Goal: Task Accomplishment & Management: Manage account settings

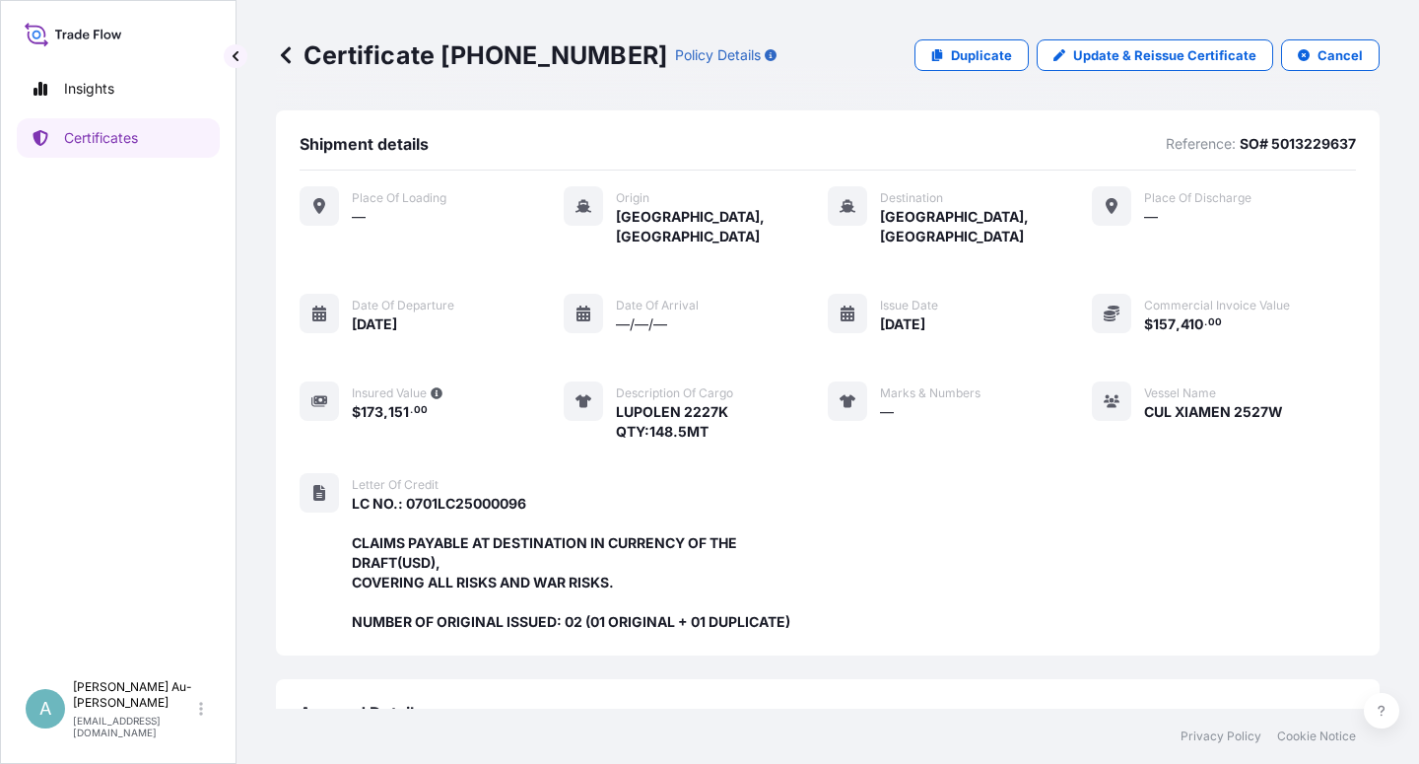
scroll to position [526, 0]
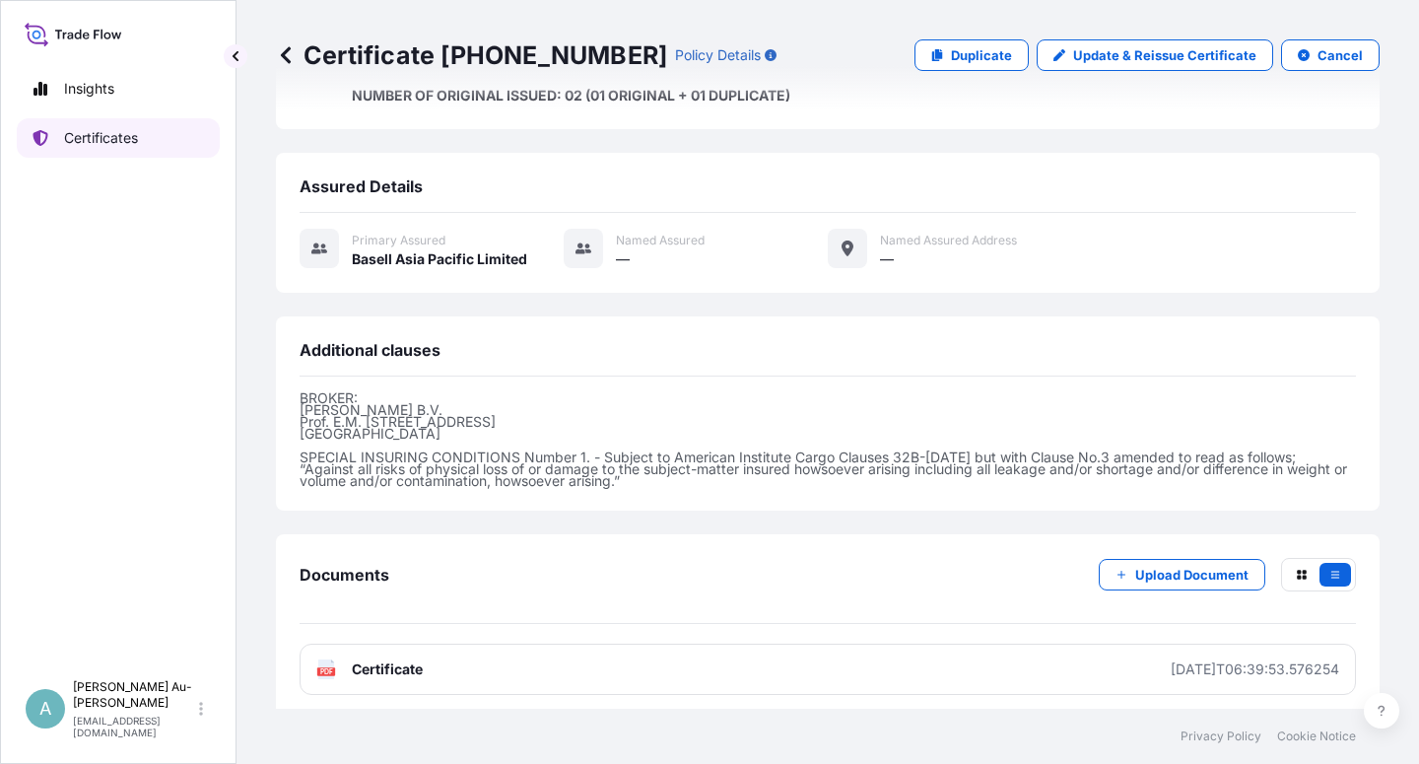
click at [121, 139] on p "Certificates" at bounding box center [101, 138] width 74 height 20
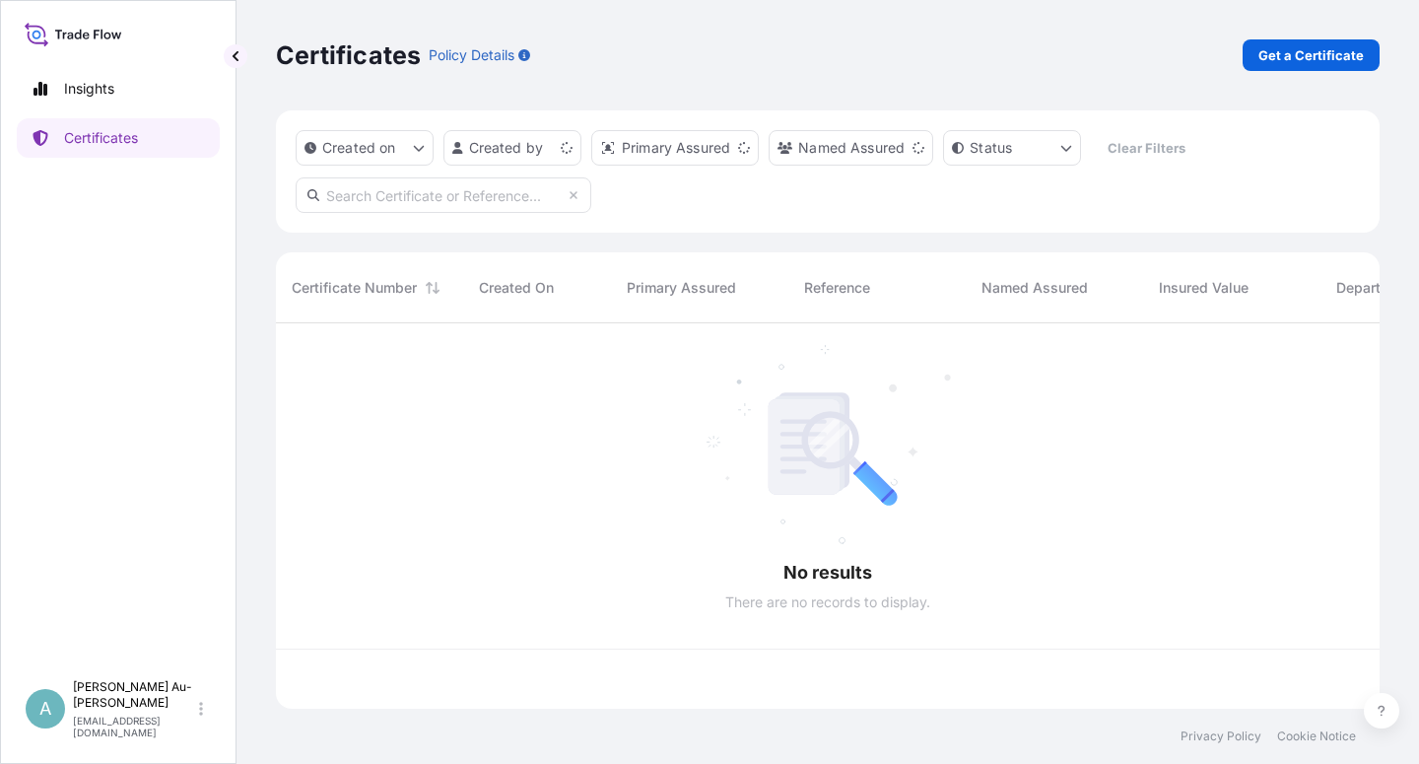
scroll to position [379, 1087]
click at [422, 196] on input "text" at bounding box center [444, 194] width 296 height 35
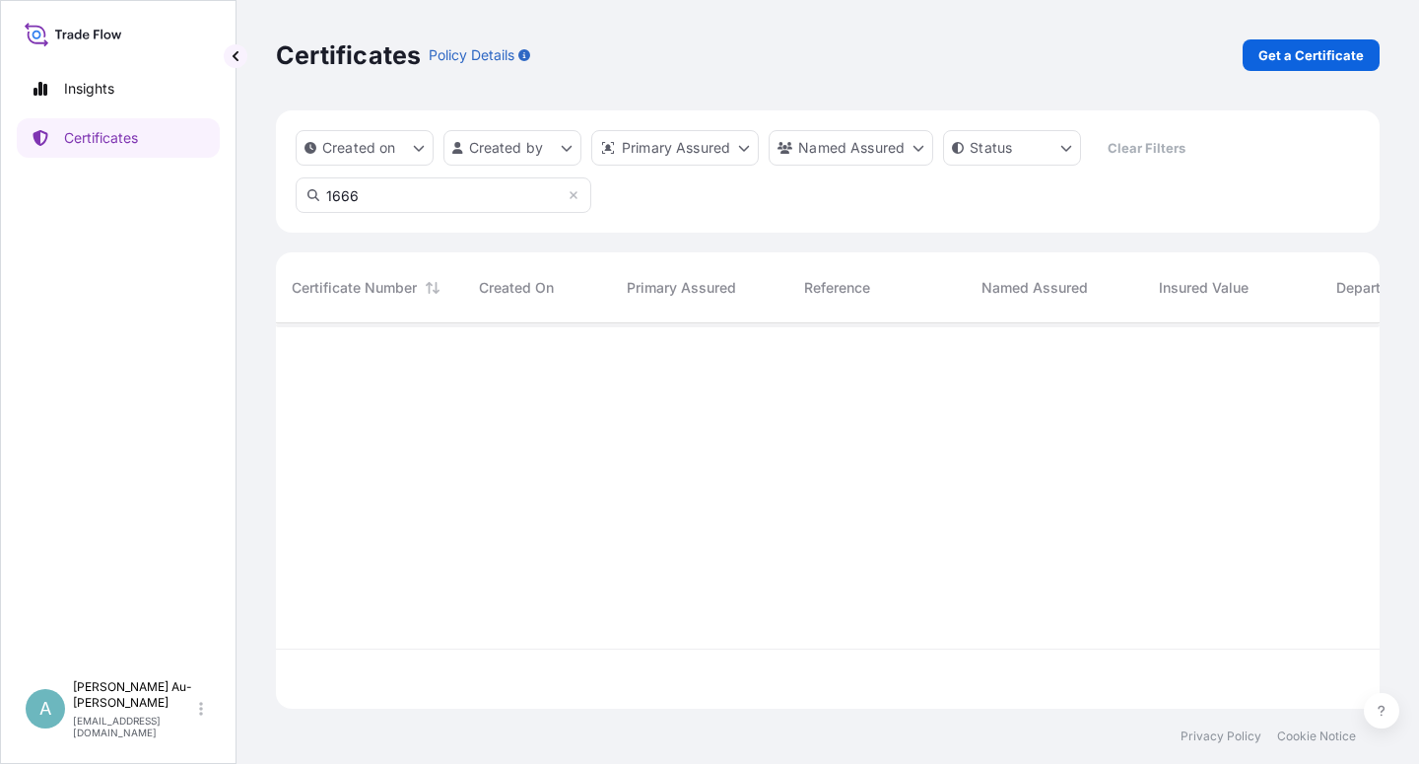
type input "1666"
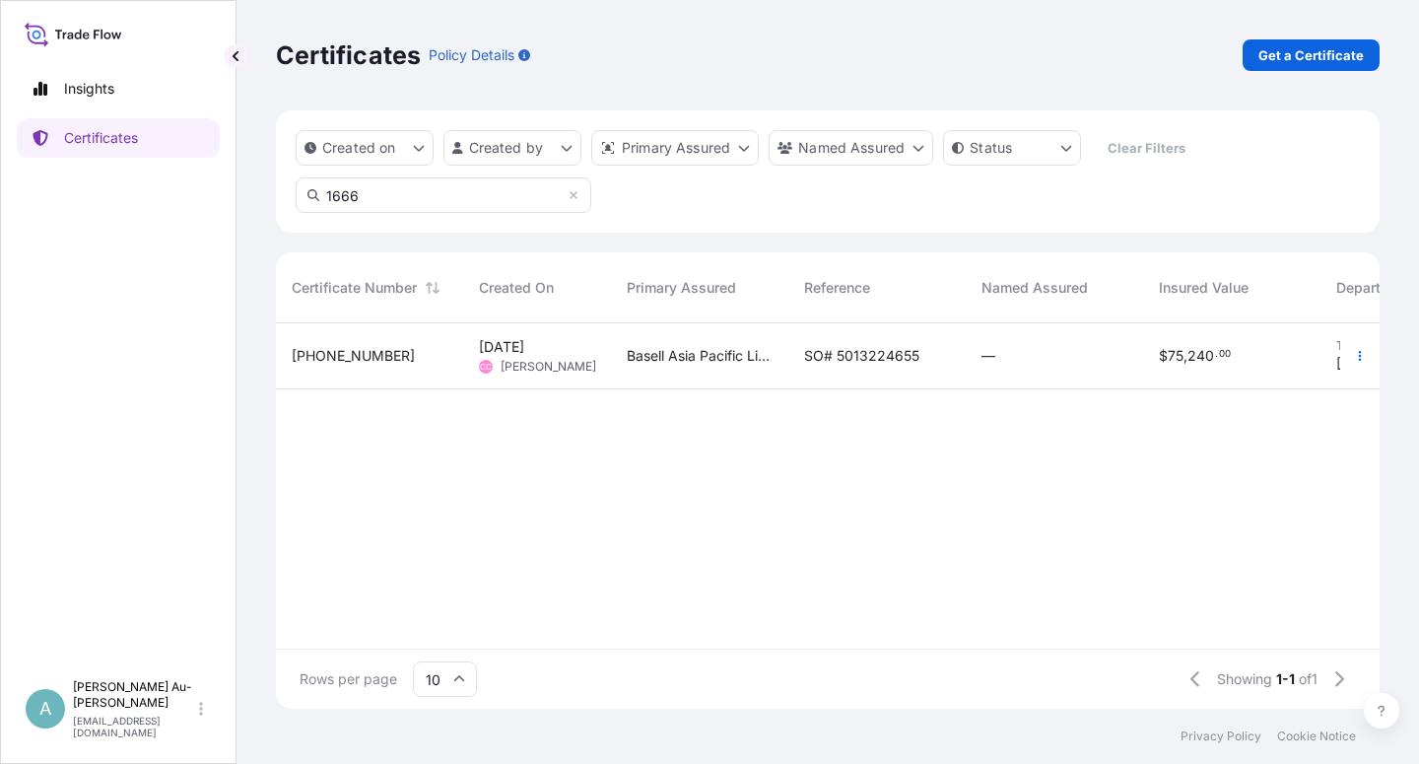
click at [868, 363] on span "SO# 5013224655" at bounding box center [861, 356] width 115 height 20
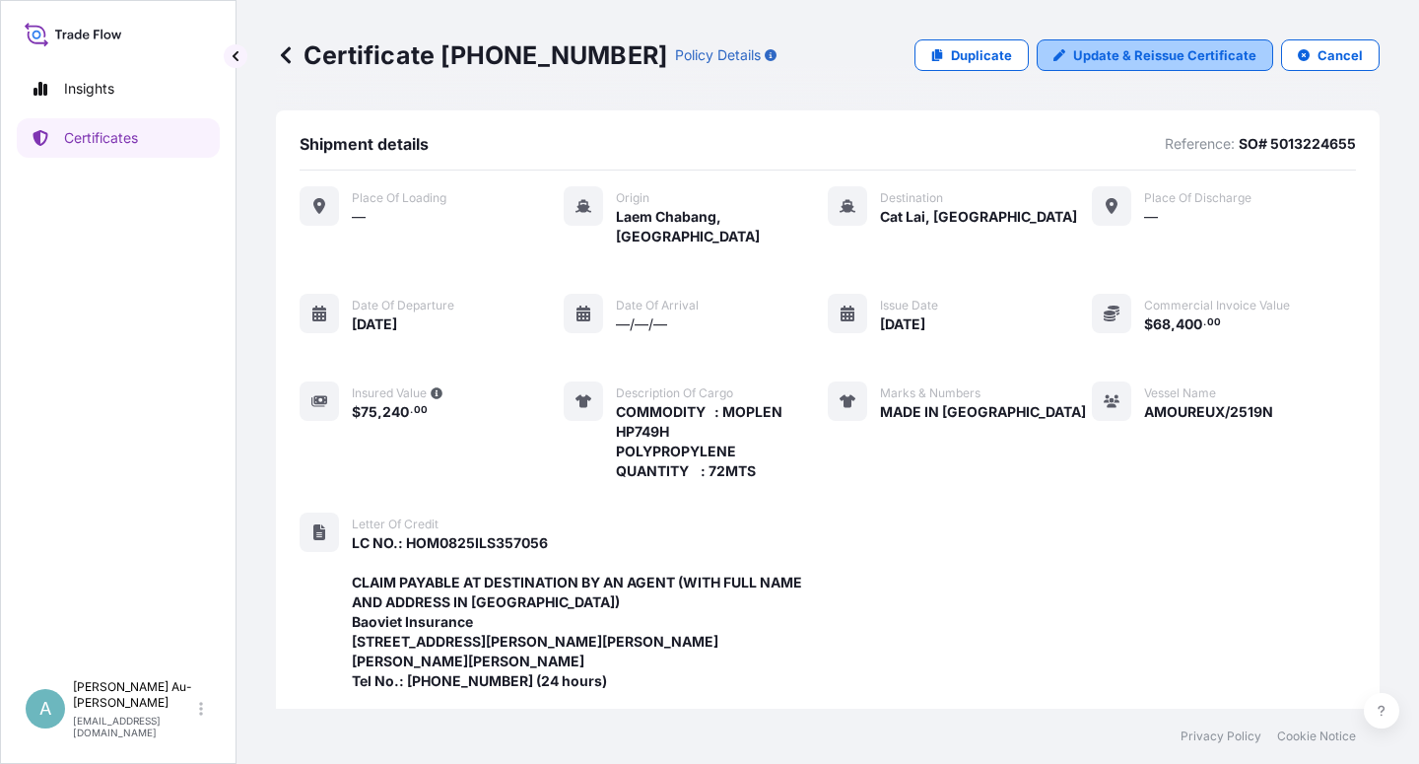
click at [1139, 60] on p "Update & Reissue Certificate" at bounding box center [1164, 55] width 183 height 20
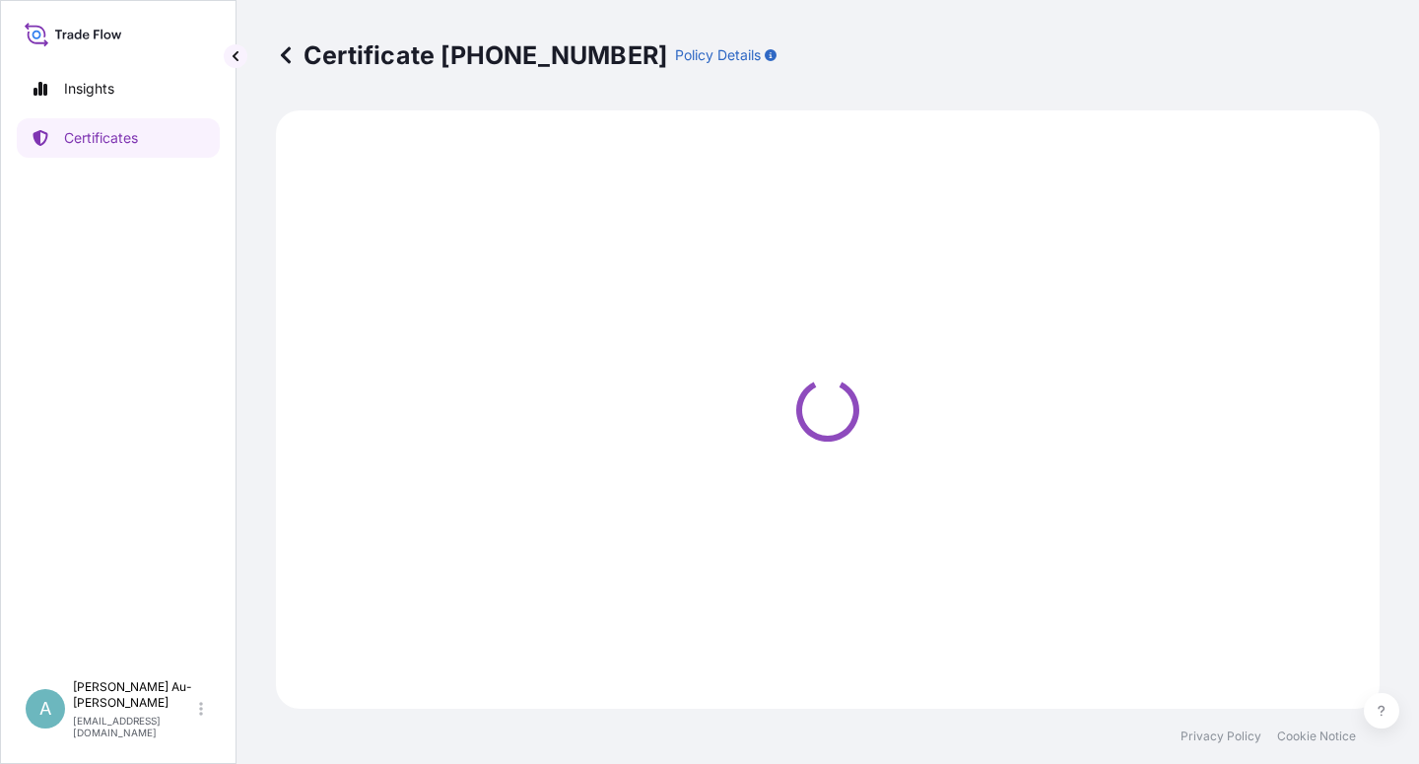
select select "Sea"
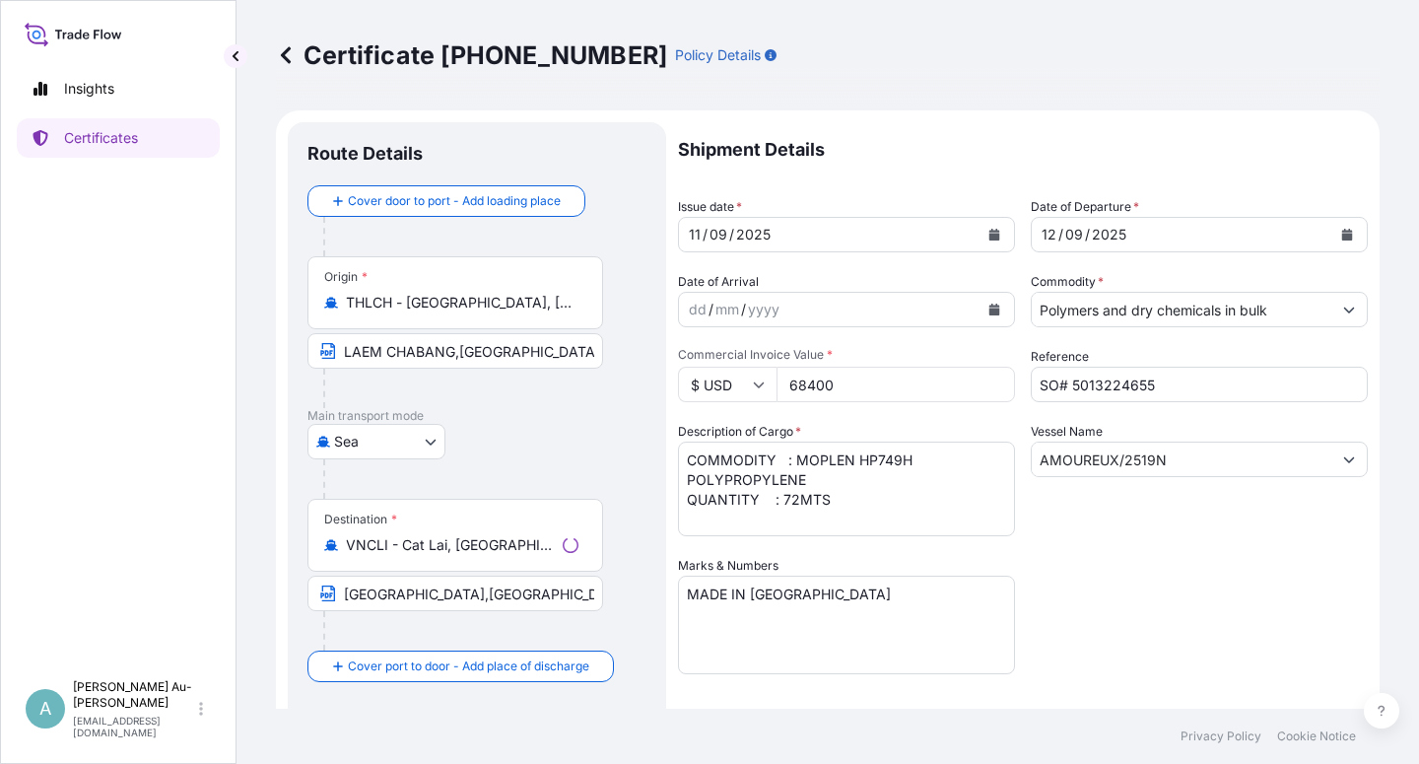
select select "32034"
click at [989, 234] on icon "Calendar" at bounding box center [994, 235] width 11 height 12
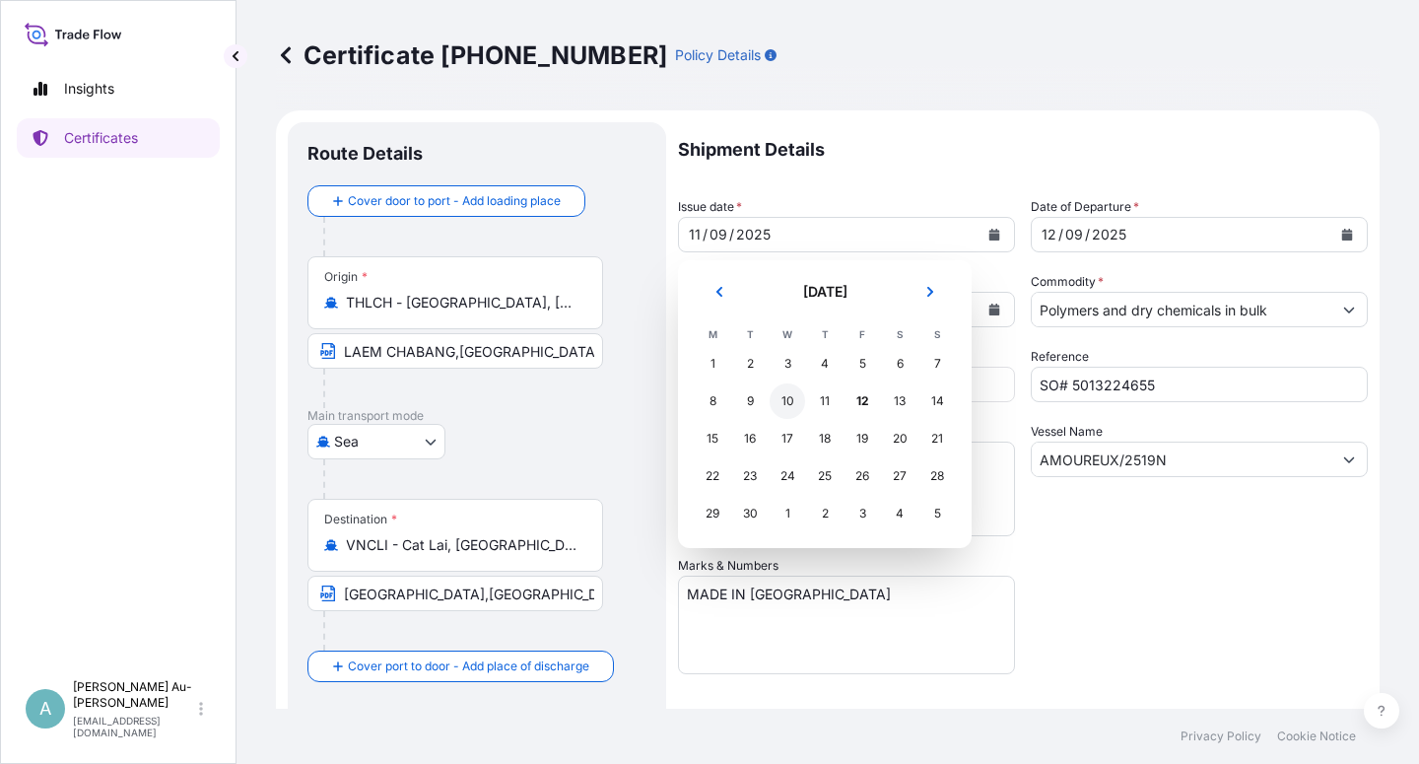
click at [799, 406] on div "10" at bounding box center [787, 400] width 35 height 35
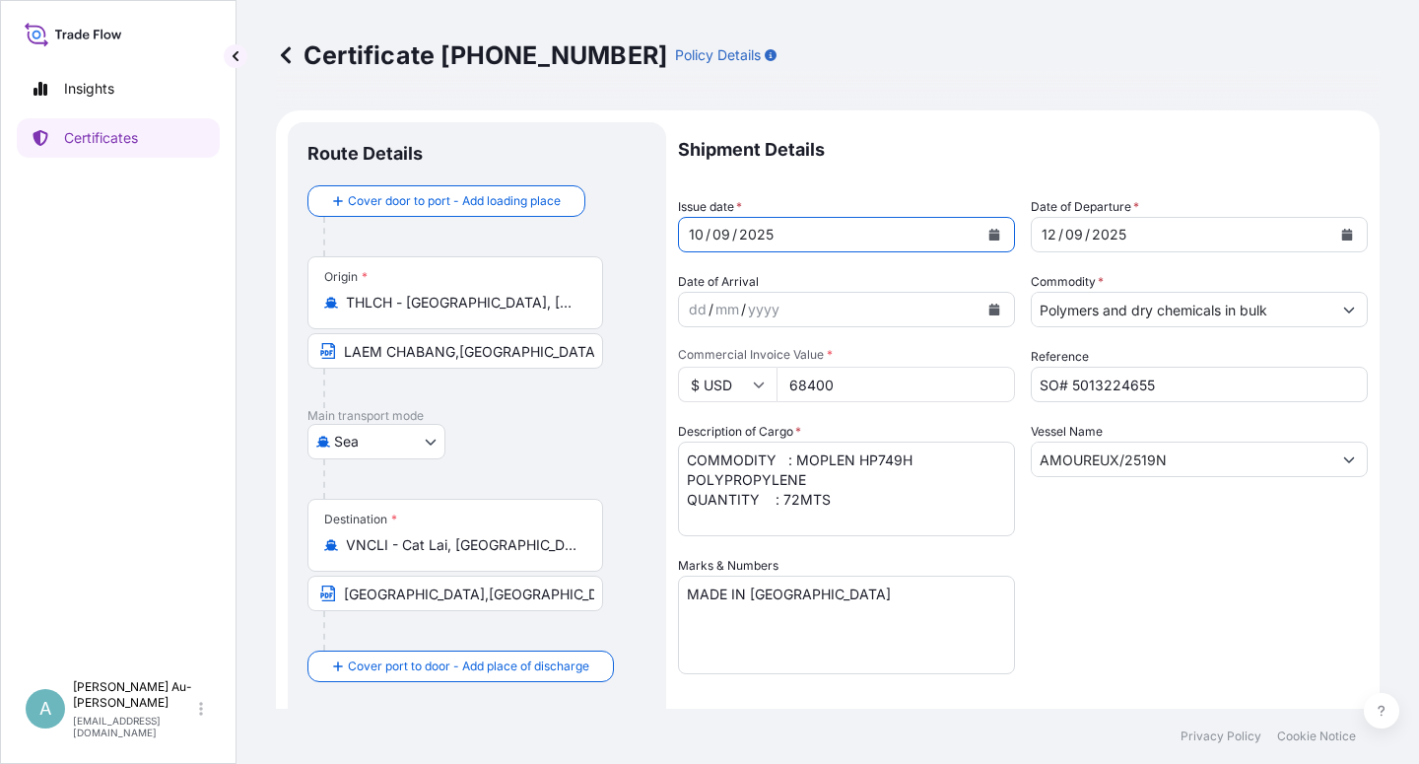
click at [1343, 236] on button "Calendar" at bounding box center [1347, 235] width 32 height 32
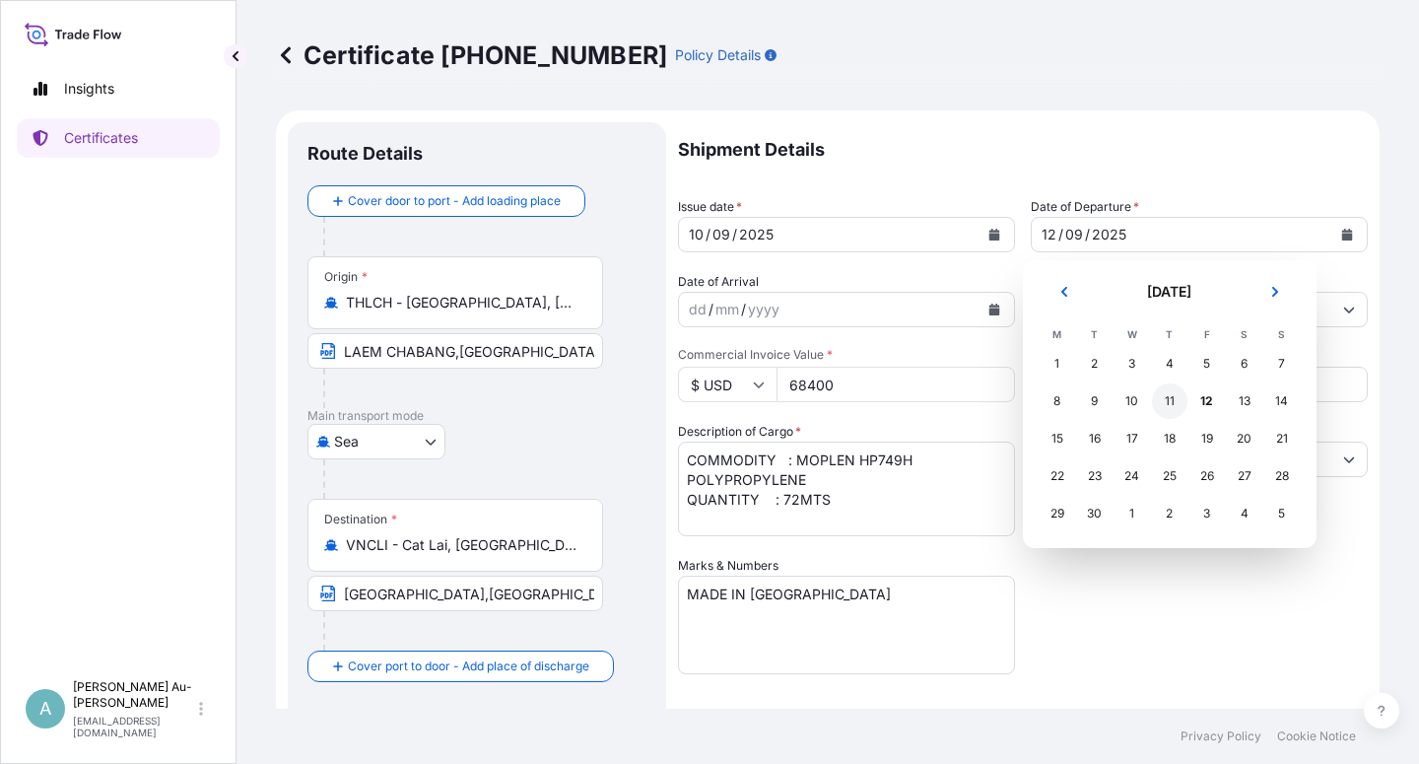
click at [1167, 400] on div "11" at bounding box center [1169, 400] width 35 height 35
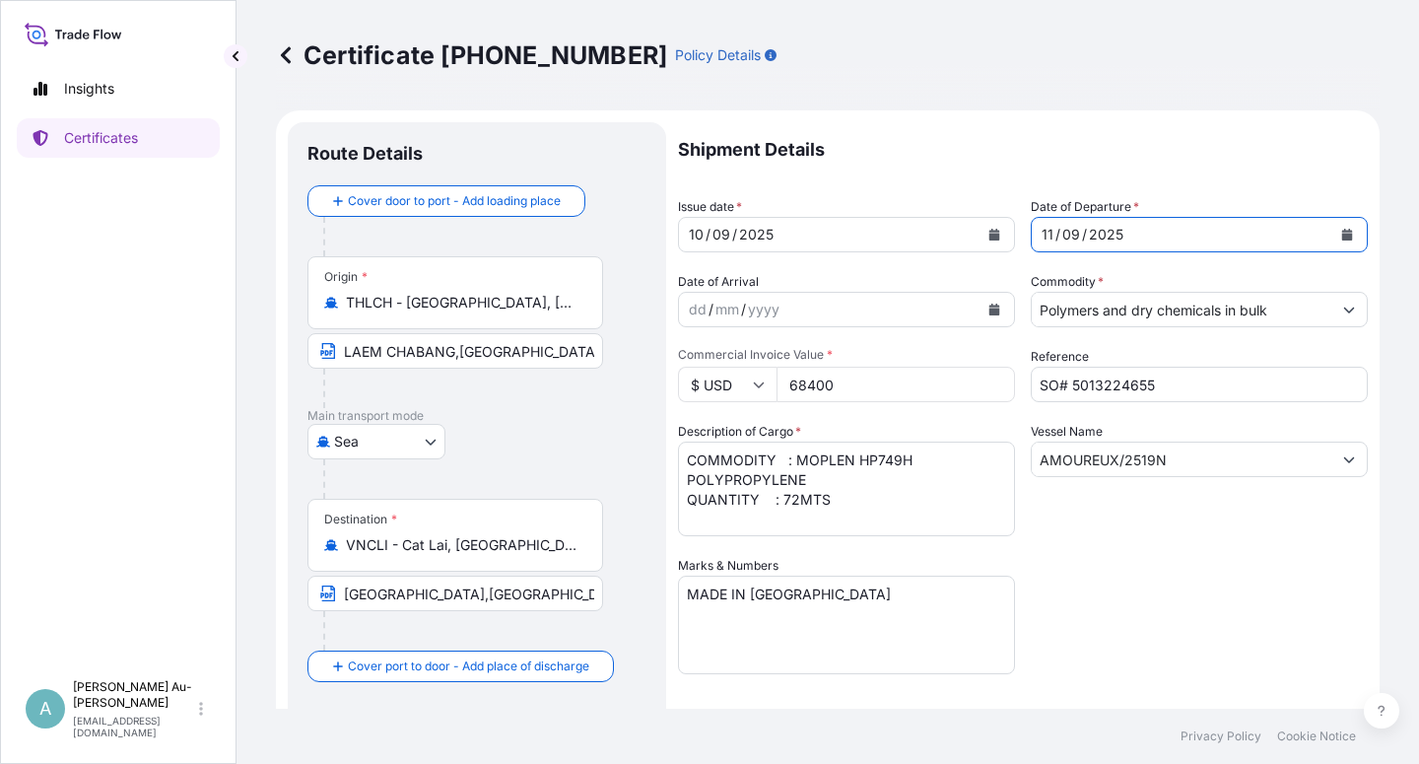
click at [1178, 599] on div "Shipment Details Issue date * [DATE] Date of Departure * [DATE] Date of Arrival…" at bounding box center [1023, 629] width 690 height 1014
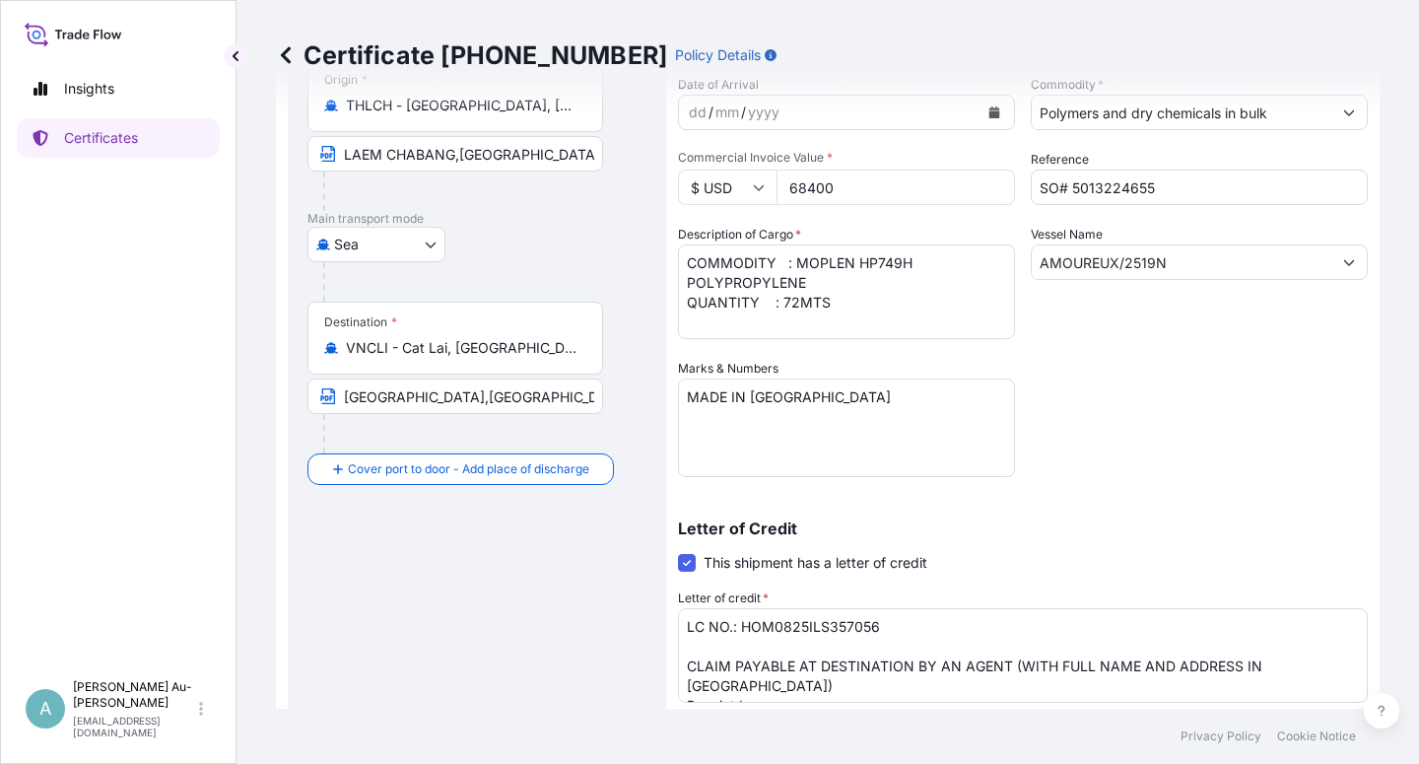
scroll to position [236, 0]
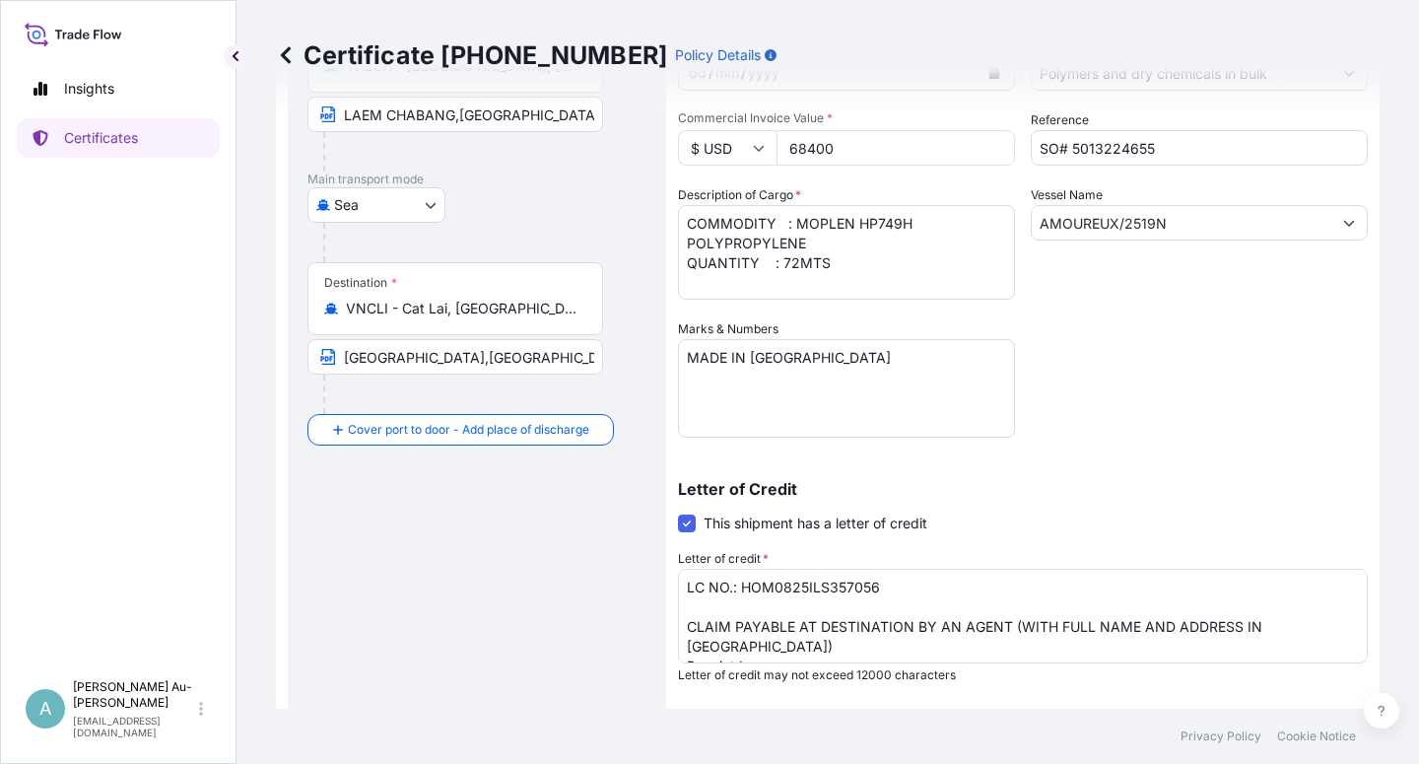
click at [1109, 222] on input "AMOUREUX/2519N" at bounding box center [1182, 222] width 300 height 35
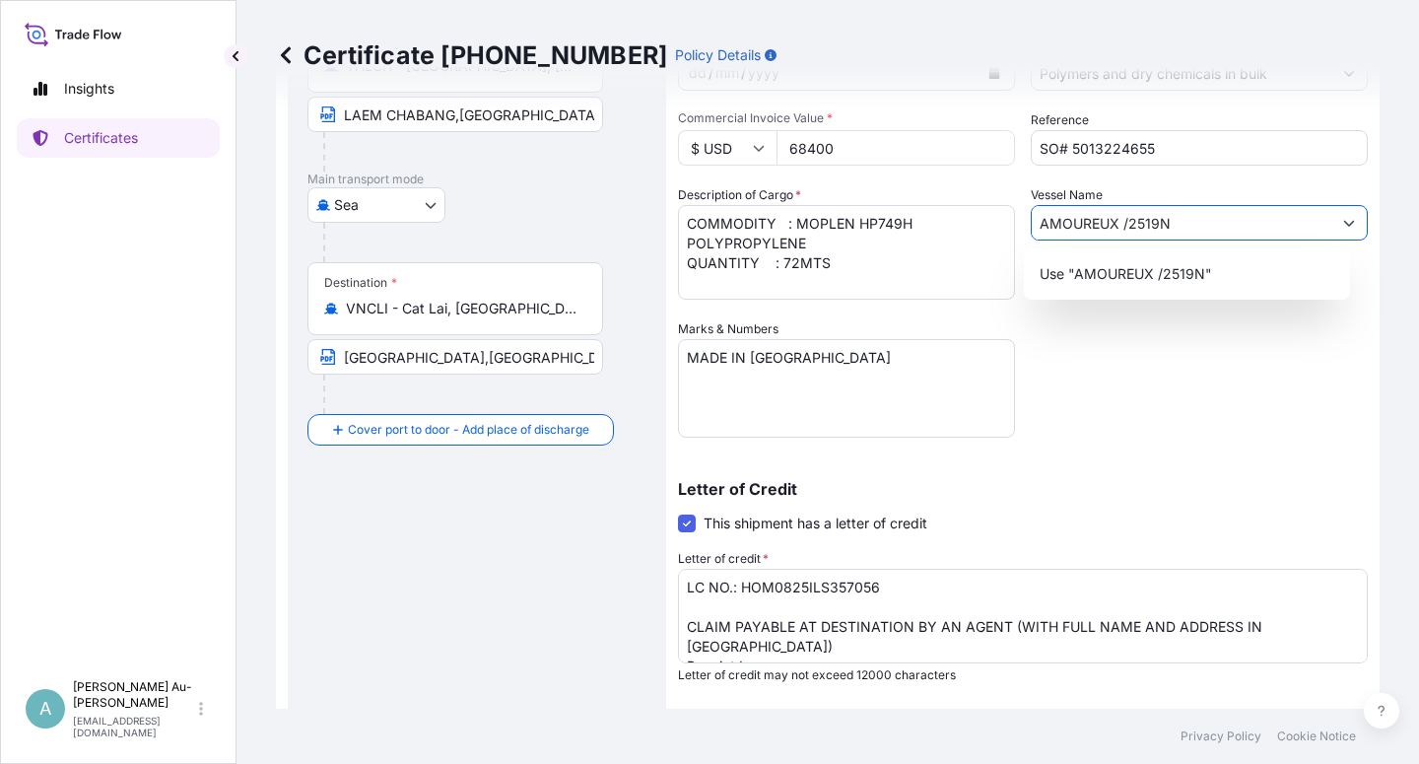
type input "AMOUREUX /2519N"
click at [1216, 490] on p "Letter of Credit" at bounding box center [1023, 489] width 690 height 16
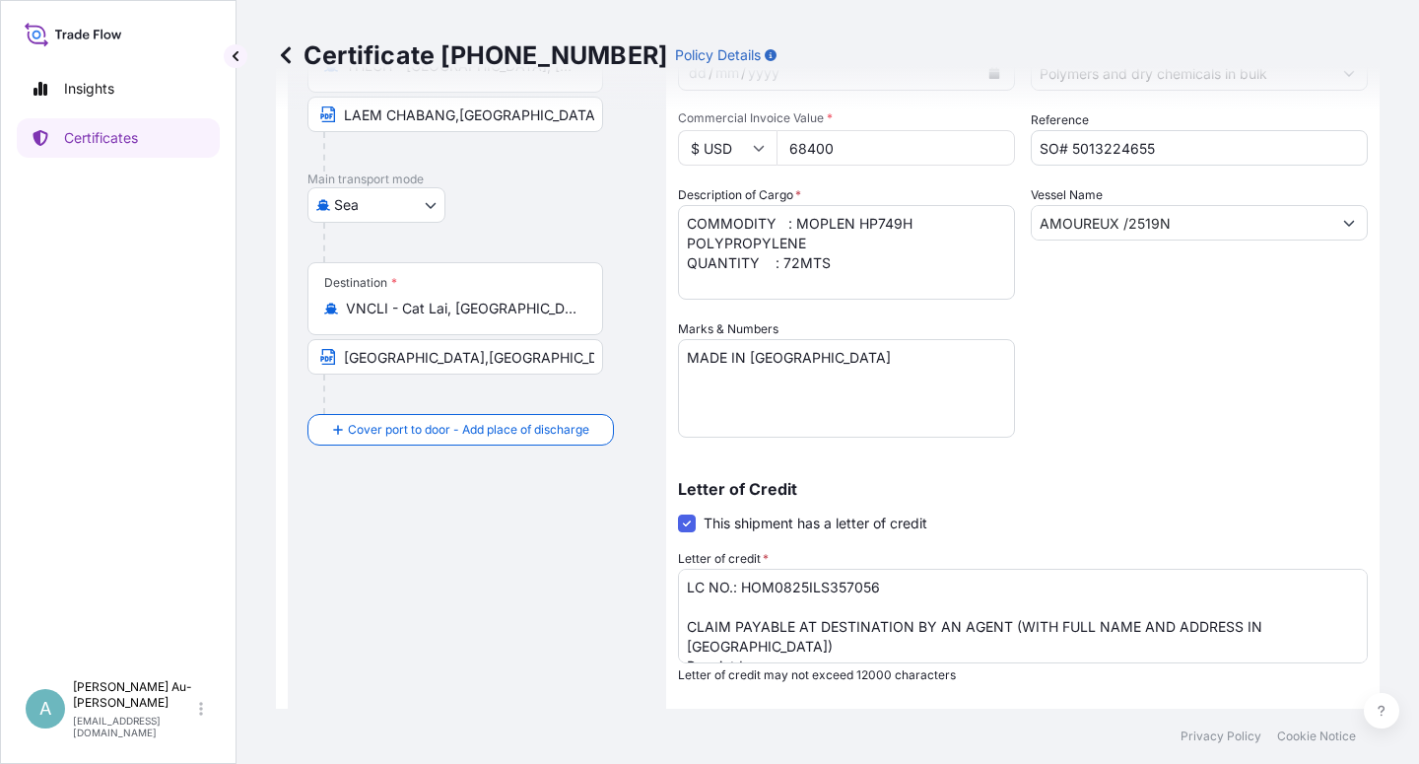
scroll to position [483, 0]
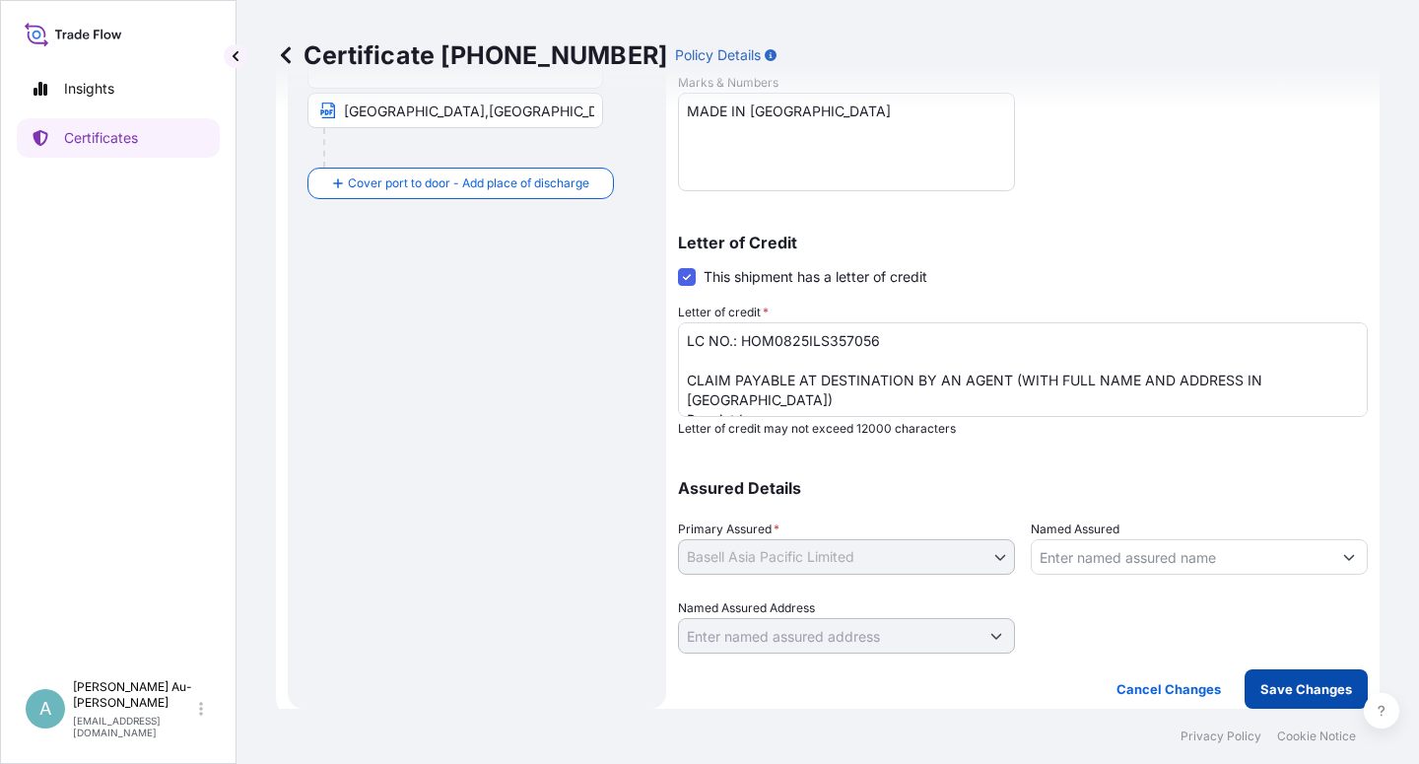
click at [1295, 686] on p "Save Changes" at bounding box center [1306, 689] width 92 height 20
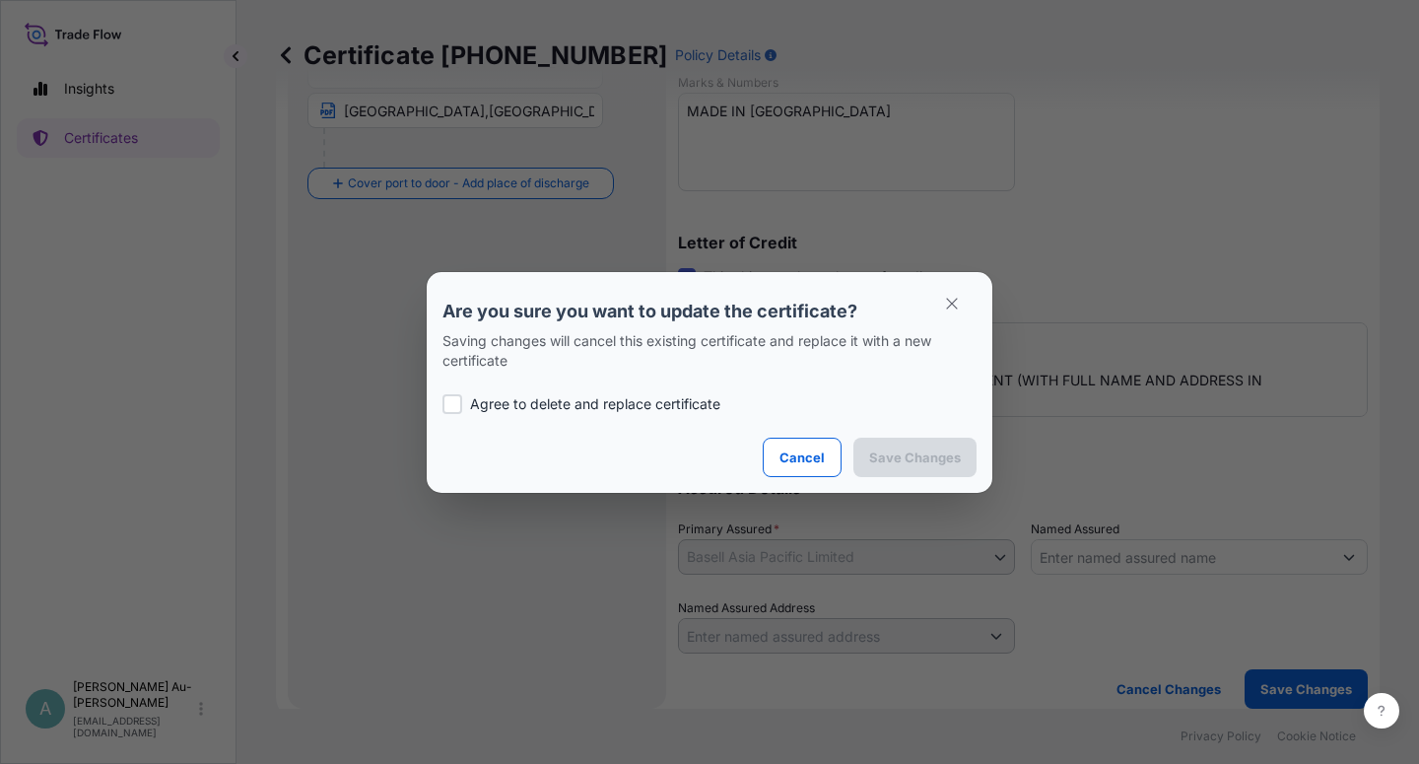
click at [531, 406] on p "Agree to delete and replace certificate" at bounding box center [595, 404] width 250 height 20
checkbox input "true"
click at [898, 446] on button "Save Changes" at bounding box center [914, 456] width 123 height 39
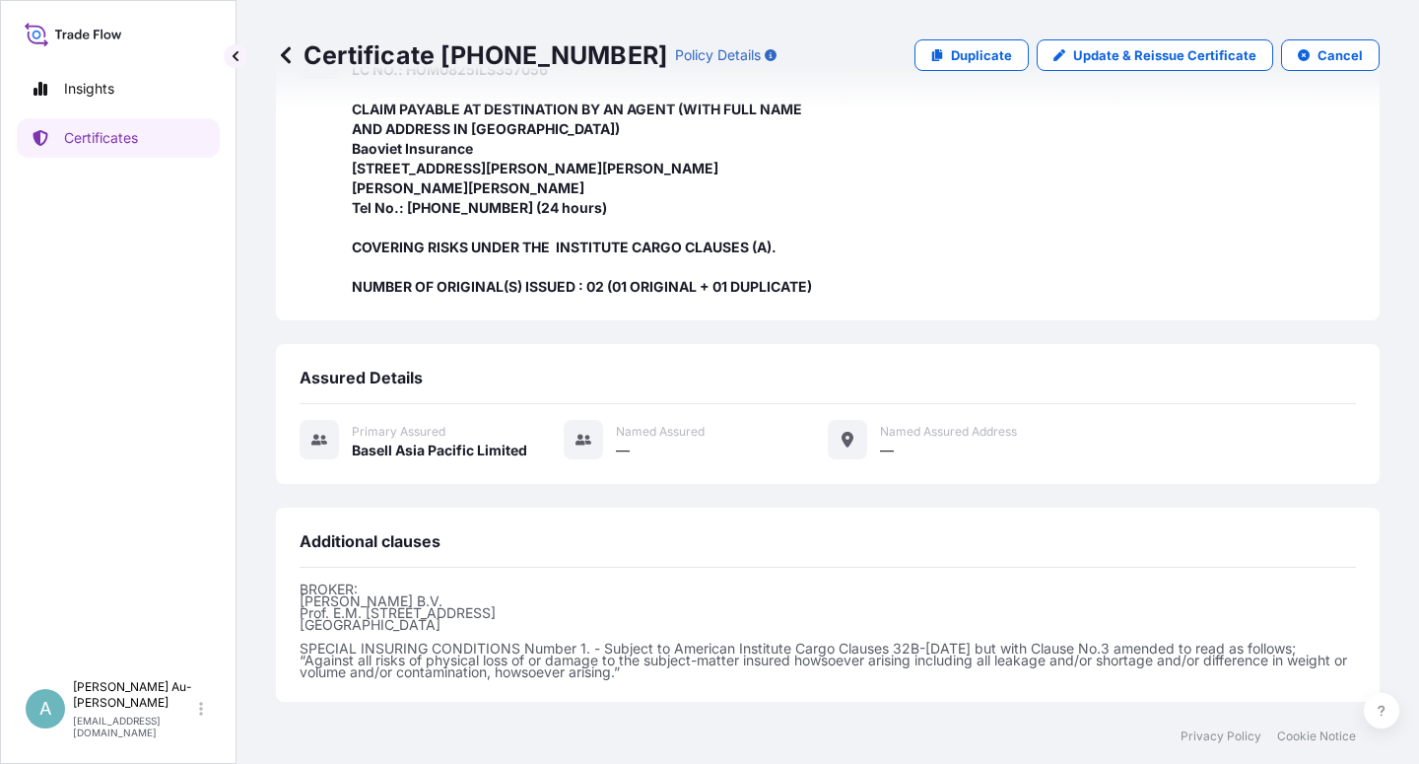
scroll to position [664, 0]
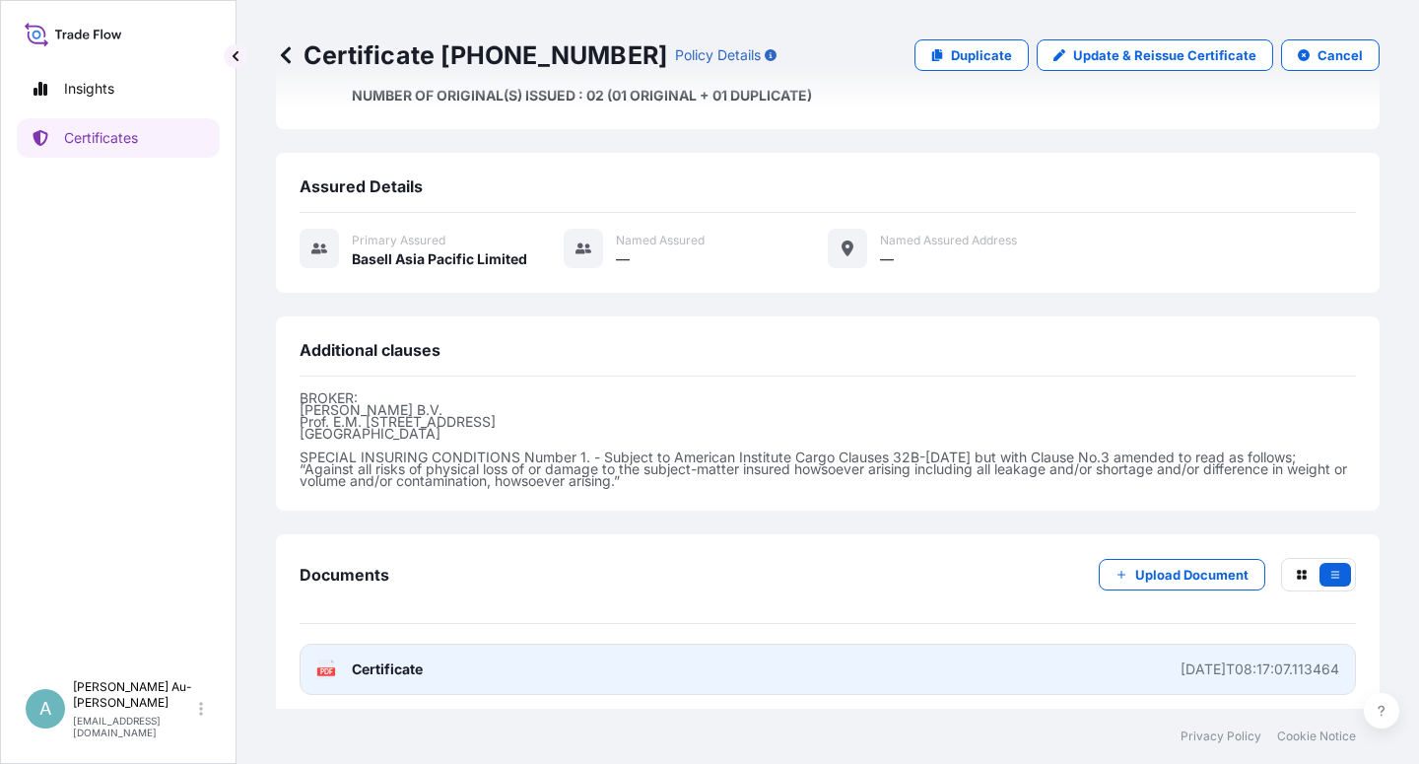
click at [532, 666] on link "PDF Certificate [DATE]T08:17:07.113464" at bounding box center [828, 668] width 1056 height 51
